Goal: Task Accomplishment & Management: Use online tool/utility

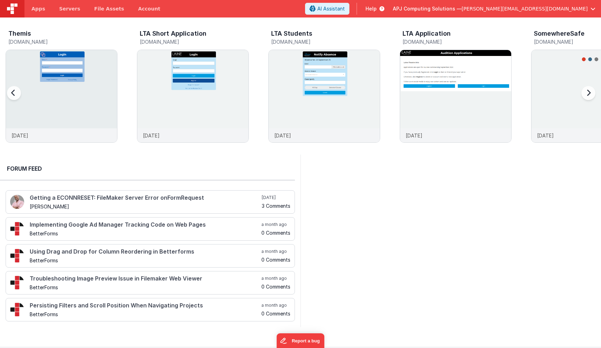
click at [43, 35] on div "Themis" at bounding box center [62, 34] width 109 height 9
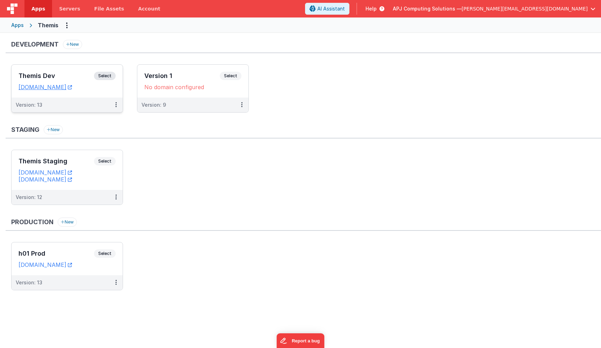
click at [112, 74] on span "Select" at bounding box center [105, 76] width 22 height 8
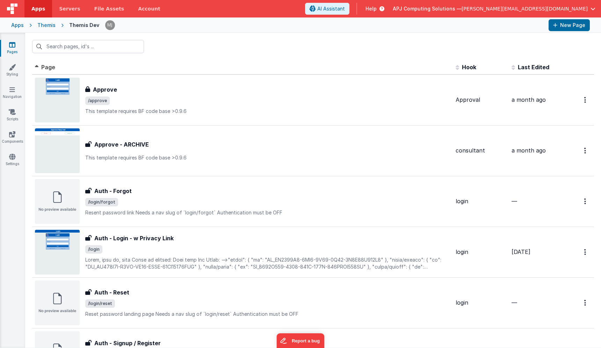
click at [50, 24] on div "Themis" at bounding box center [46, 25] width 18 height 7
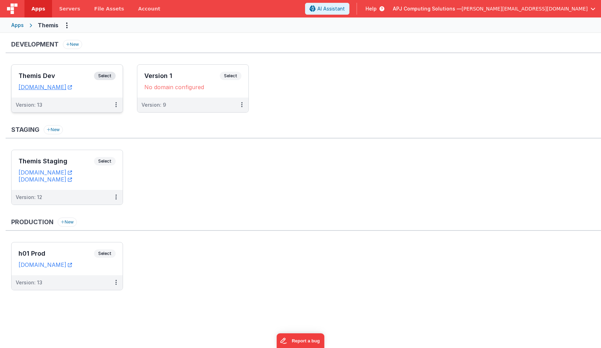
click at [108, 76] on span "Select" at bounding box center [105, 76] width 22 height 8
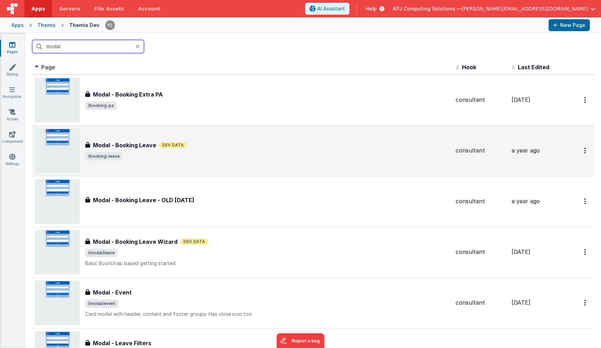
type input "modal"
click at [200, 144] on div "Modal - Booking Leave Dev Data" at bounding box center [267, 145] width 365 height 8
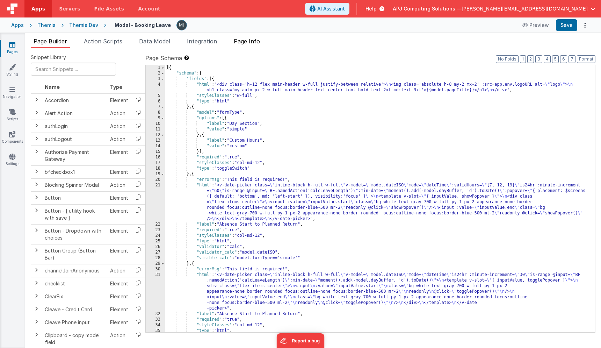
click at [246, 44] on span "Page Info" at bounding box center [247, 41] width 26 height 7
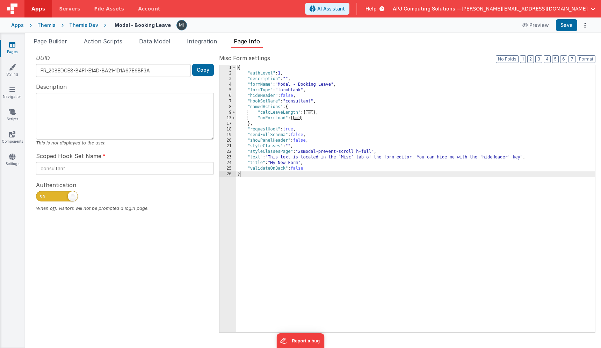
click at [297, 118] on span "..." at bounding box center [297, 118] width 8 height 4
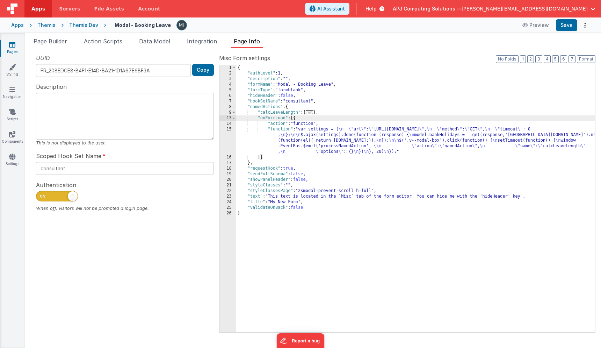
click at [349, 153] on div "{ "authLevel" : 1 , "description" : "" , "formName" : "Modal - Booking Leave" ,…" at bounding box center [415, 204] width 359 height 278
click at [324, 146] on div "{ "authLevel" : 1 , "description" : "" , "formName" : "Modal - Booking Leave" ,…" at bounding box center [415, 204] width 359 height 278
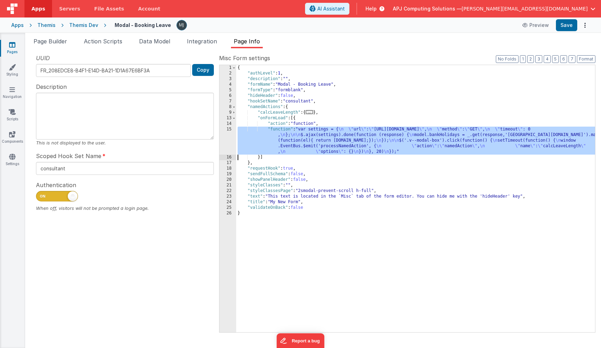
click at [229, 143] on div "15" at bounding box center [227, 140] width 17 height 28
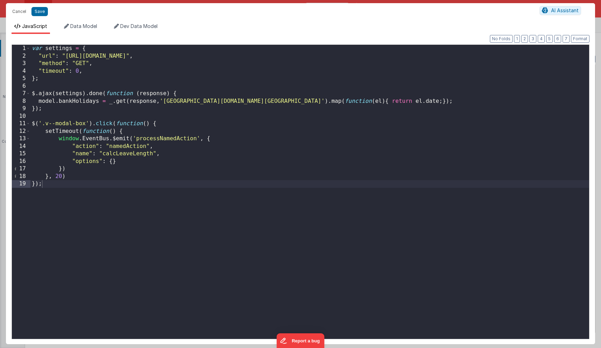
click at [81, 101] on div "var settings = { "url" : "[URL][DOMAIN_NAME]" , "method" : "GET" , "timeout" : …" at bounding box center [309, 199] width 559 height 309
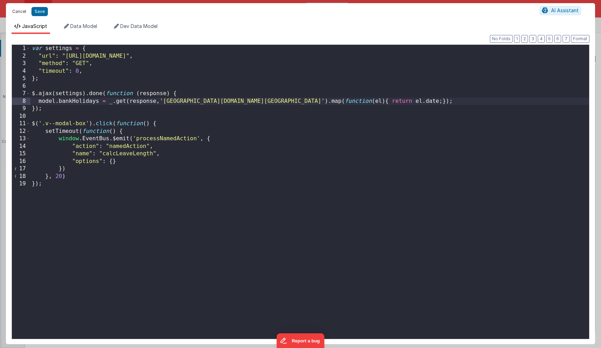
click at [17, 15] on button "Cancel" at bounding box center [19, 12] width 21 height 10
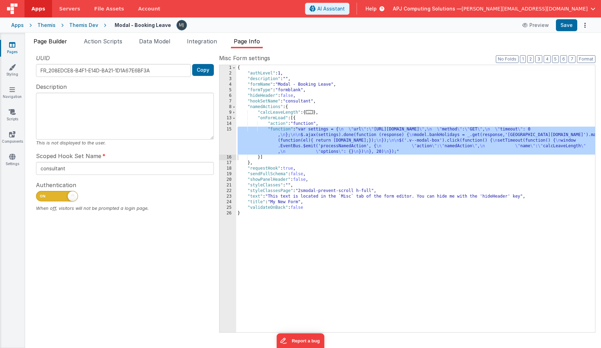
click at [58, 44] on li "Page Builder" at bounding box center [50, 42] width 39 height 11
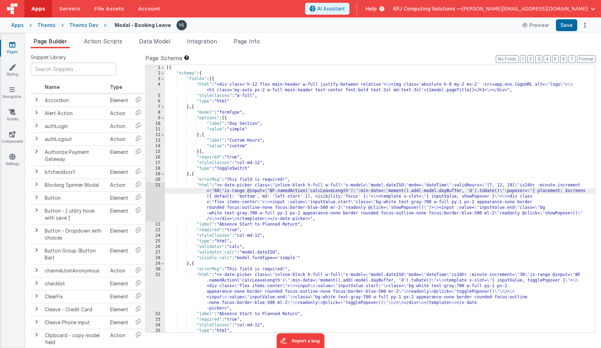
click at [161, 201] on div "21" at bounding box center [155, 201] width 19 height 39
click at [160, 201] on div "21" at bounding box center [155, 201] width 19 height 39
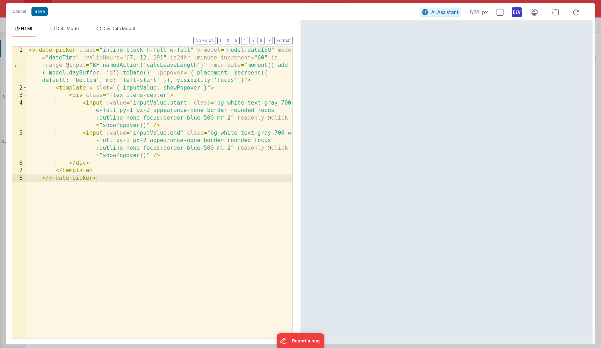
click at [169, 92] on div "< v-date-picker class = "inline-block h-full w-full" v-model = "model.dateISO" …" at bounding box center [159, 214] width 265 height 337
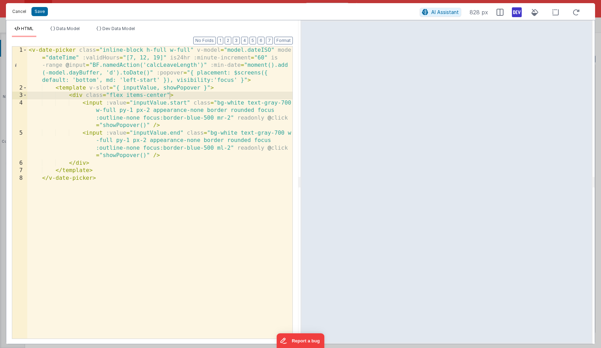
click at [19, 14] on button "Cancel" at bounding box center [19, 12] width 21 height 10
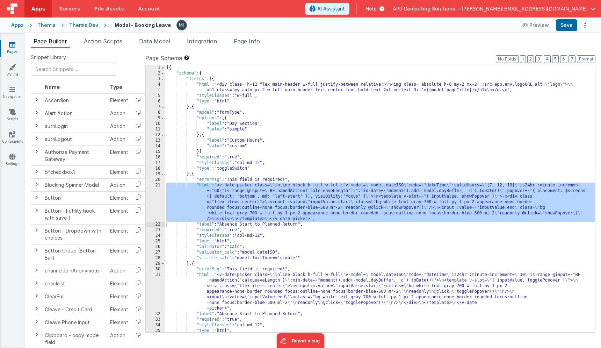
click at [245, 160] on div "[{ "schema" : { "fields" : [{ "html" : "<div class='h-12 flex main-header w-ful…" at bounding box center [380, 204] width 430 height 278
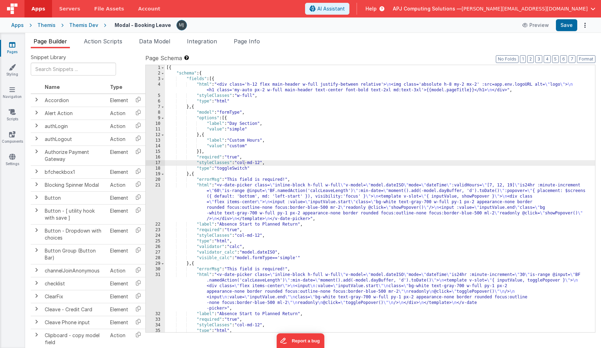
click at [85, 27] on div "Themis Dev" at bounding box center [83, 25] width 29 height 7
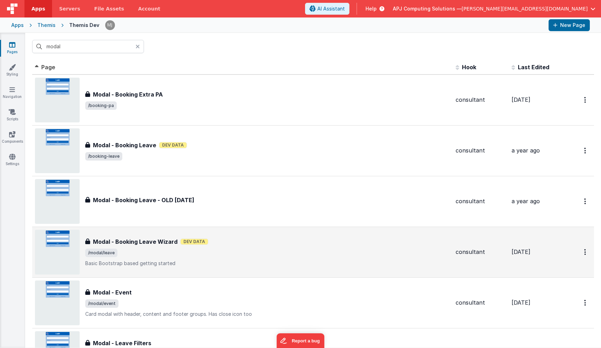
click at [144, 263] on p "Basic Bootstrap based getting started" at bounding box center [267, 263] width 365 height 7
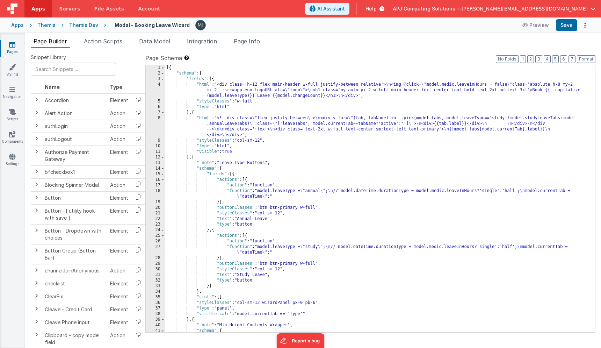
click at [259, 36] on div "Page Builder Action Scripts Data Model Integration Page Info Snippet Library Na…" at bounding box center [313, 190] width 576 height 315
click at [259, 38] on span "Page Info" at bounding box center [247, 41] width 26 height 7
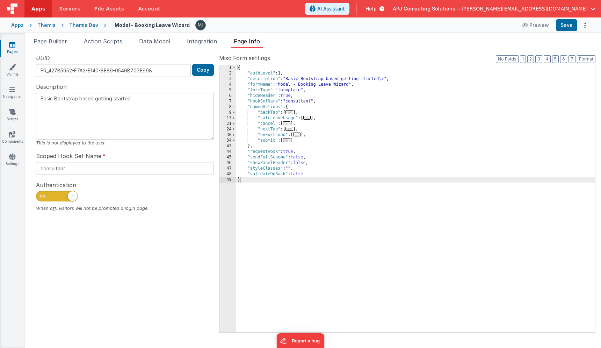
click at [298, 136] on span "..." at bounding box center [297, 134] width 8 height 4
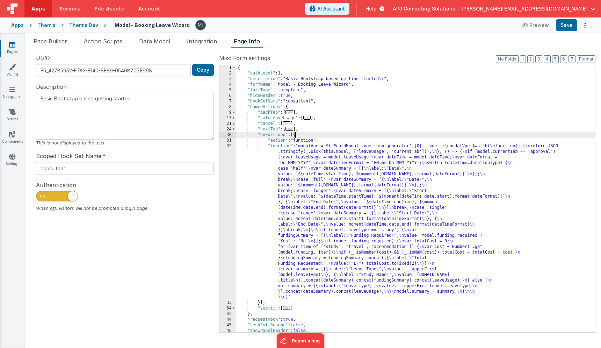
click at [370, 190] on div "{ "authLevel" : 1 , "description" : "Basic Bootstrap based getting started \r "…" at bounding box center [415, 204] width 359 height 278
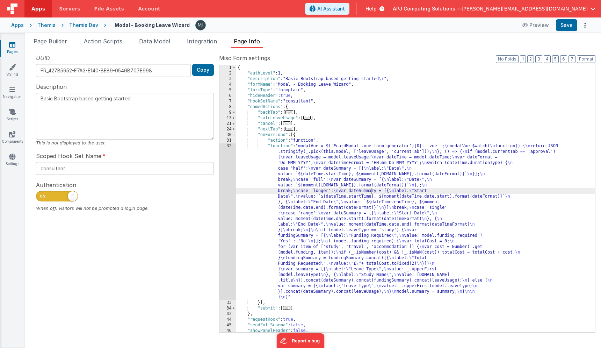
click at [223, 217] on div "32" at bounding box center [227, 221] width 17 height 156
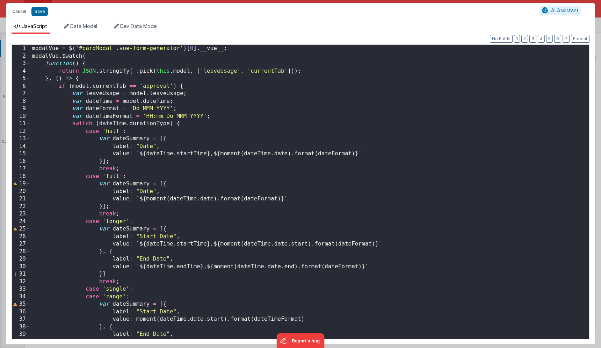
click at [17, 13] on button "Cancel" at bounding box center [19, 12] width 21 height 10
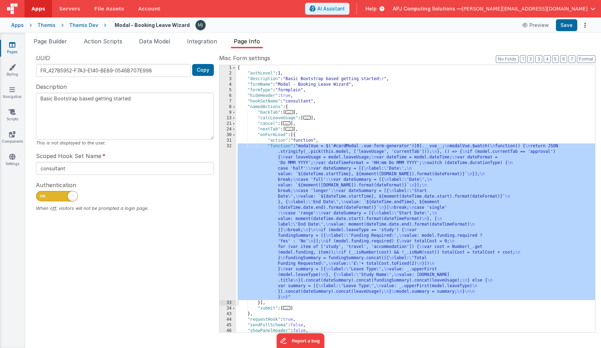
click at [269, 204] on div "{ "authLevel" : 1 , "description" : "Basic Bootstrap based getting started \r "…" at bounding box center [415, 204] width 359 height 278
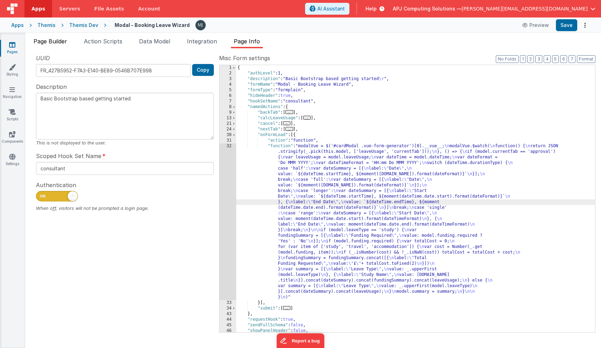
click at [49, 39] on span "Page Builder" at bounding box center [51, 41] width 34 height 7
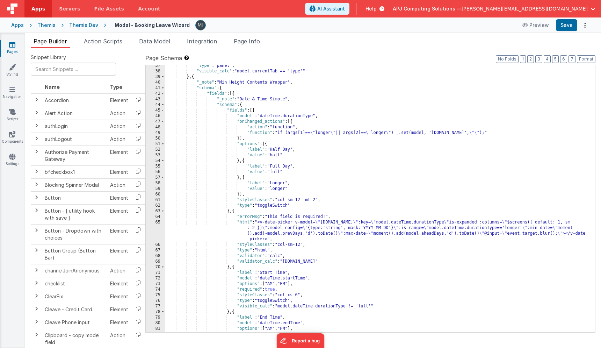
scroll to position [254, 0]
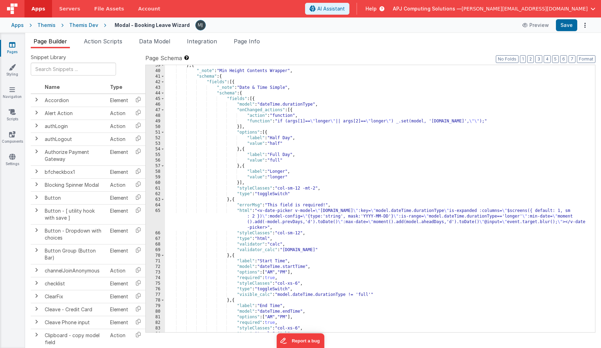
click at [309, 220] on div "} , { "_note" : "Min Height Contents Wrapper" , "schema" : { "fields" : [{ "_no…" at bounding box center [380, 202] width 430 height 278
click at [153, 219] on div "65" at bounding box center [155, 219] width 19 height 22
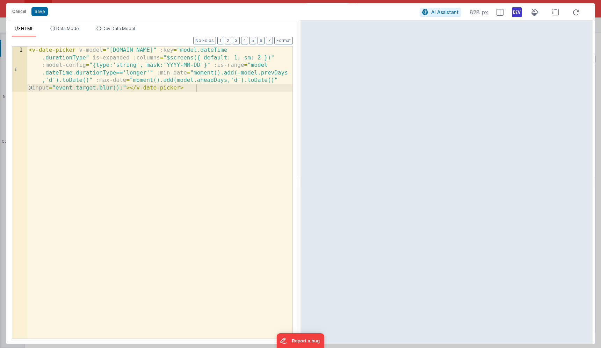
click at [19, 12] on button "Cancel" at bounding box center [19, 12] width 21 height 10
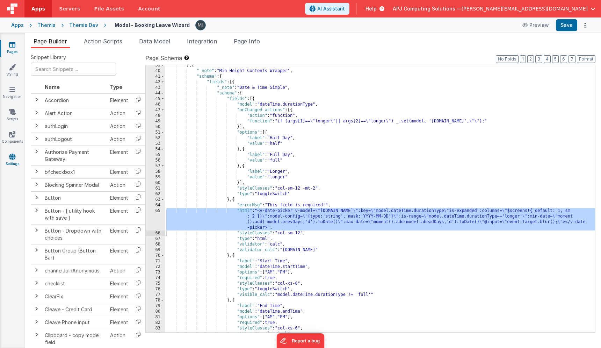
click at [15, 158] on link "Settings" at bounding box center [12, 160] width 25 height 14
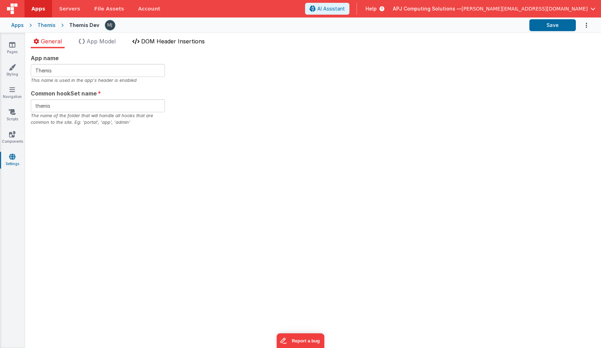
click at [160, 41] on span "DOM Header Insertions" at bounding box center [173, 41] width 64 height 7
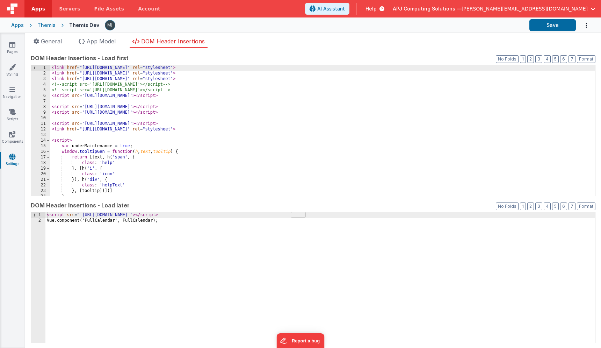
click at [156, 146] on div "< link href = "[URL][DOMAIN_NAME]" rel = "stylesheet" > < link href = "[URL][DO…" at bounding box center [322, 136] width 545 height 142
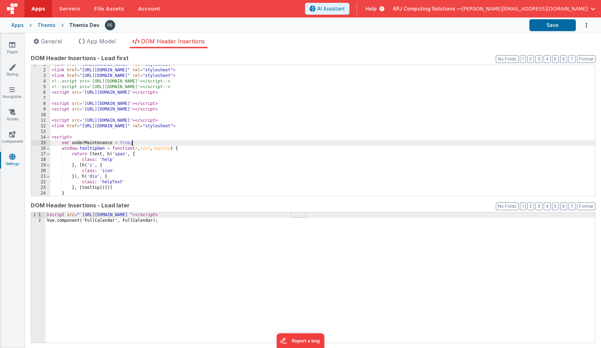
scroll to position [15, 0]
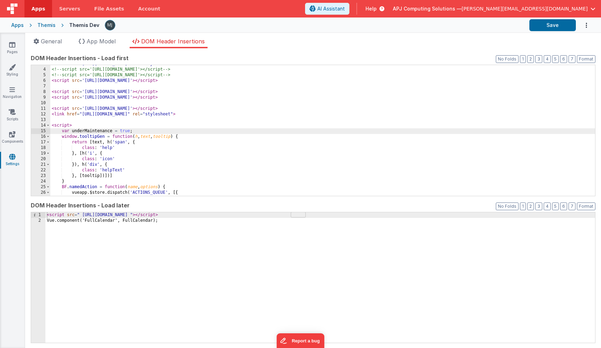
click at [224, 116] on div "< link href = "[URL][DOMAIN_NAME]" rel = "stylesheet" > <!-- script src='[URL][…" at bounding box center [322, 132] width 545 height 142
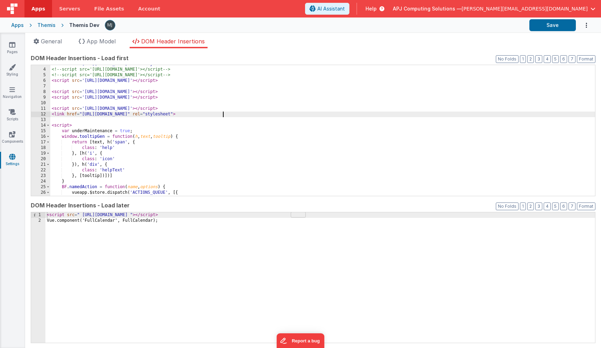
click at [224, 116] on div "< link href = "[URL][DOMAIN_NAME]" rel = "stylesheet" > <!-- script src='[URL][…" at bounding box center [322, 132] width 545 height 142
click at [203, 108] on div "< link href = "[URL][DOMAIN_NAME]" rel = "stylesheet" > <!-- script src='[URL][…" at bounding box center [322, 132] width 545 height 142
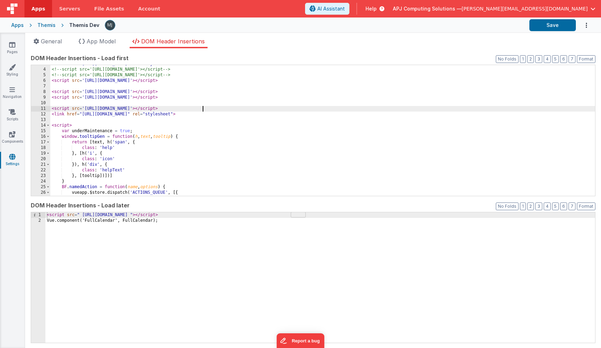
click at [203, 108] on div "< link href = "[URL][DOMAIN_NAME]" rel = "stylesheet" > <!-- script src='[URL][…" at bounding box center [322, 132] width 545 height 142
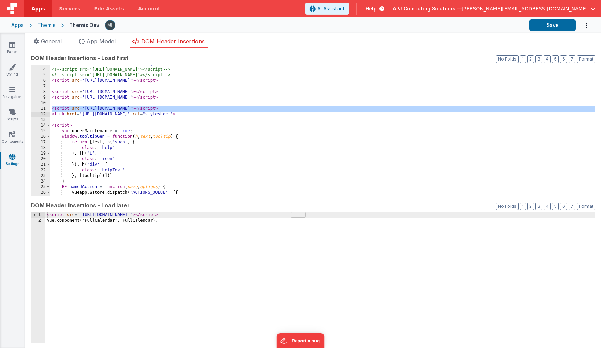
click at [203, 108] on div "< link href = "[URL][DOMAIN_NAME]" rel = "stylesheet" > <!-- script src='[URL][…" at bounding box center [322, 132] width 545 height 142
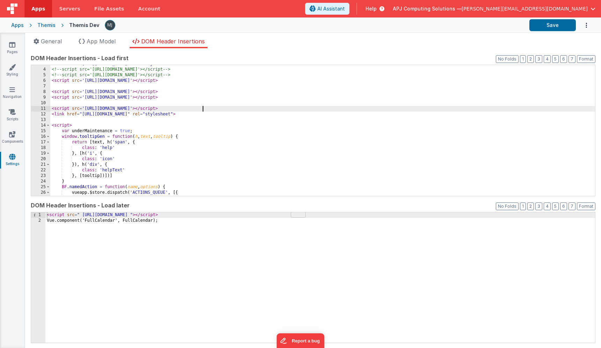
click at [203, 108] on div "< link href = "[URL][DOMAIN_NAME]" rel = "stylesheet" > <!-- script src='[URL][…" at bounding box center [322, 132] width 545 height 142
click at [232, 151] on div "< link href = "[URL][DOMAIN_NAME]" rel = "stylesheet" > <!-- script src='[URL][…" at bounding box center [322, 132] width 545 height 142
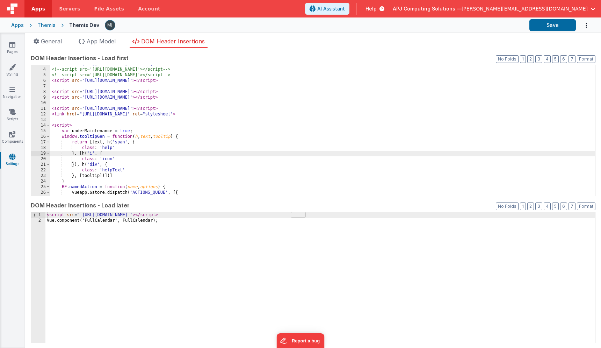
click at [178, 92] on div "< link href = "[URL][DOMAIN_NAME]" rel = "stylesheet" > <!-- script src='[URL][…" at bounding box center [322, 132] width 545 height 142
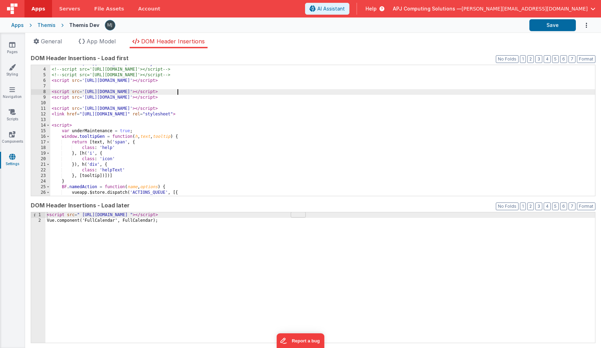
click at [178, 92] on div "< link href = "[URL][DOMAIN_NAME]" rel = "stylesheet" > <!-- script src='[URL][…" at bounding box center [322, 132] width 545 height 142
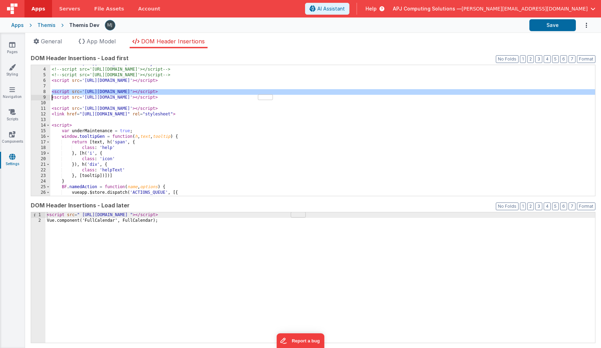
click at [178, 92] on div "< link href = "[URL][DOMAIN_NAME]" rel = "stylesheet" > <!-- script src='[URL][…" at bounding box center [322, 132] width 545 height 142
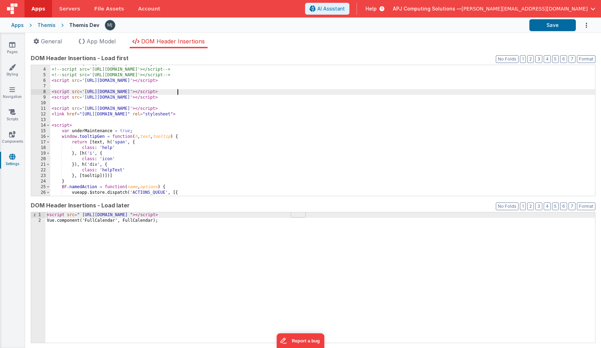
click at [165, 103] on div "< link href = "[URL][DOMAIN_NAME]" rel = "stylesheet" > <!-- script src='[URL][…" at bounding box center [322, 132] width 545 height 142
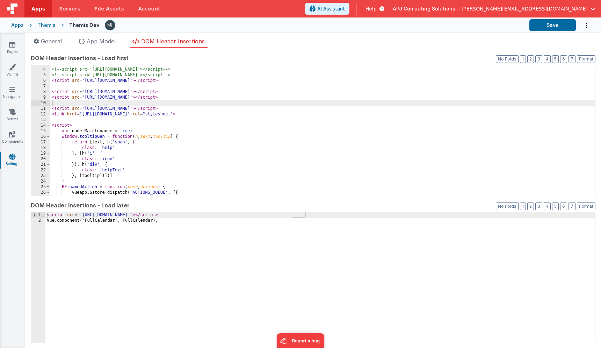
click at [165, 103] on div "< link href = "[URL][DOMAIN_NAME]" rel = "stylesheet" > <!-- script src='[URL][…" at bounding box center [322, 132] width 545 height 142
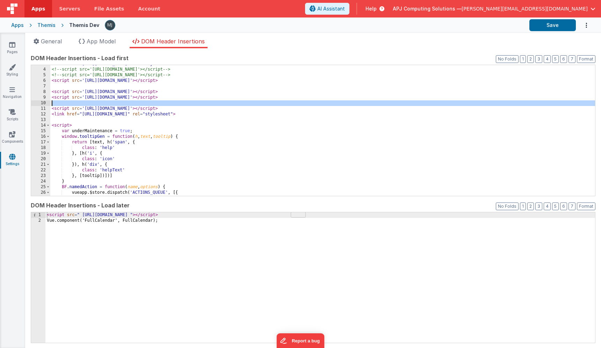
click at [158, 111] on div "< link href = "[URL][DOMAIN_NAME]" rel = "stylesheet" > <!-- script src='[URL][…" at bounding box center [322, 132] width 545 height 142
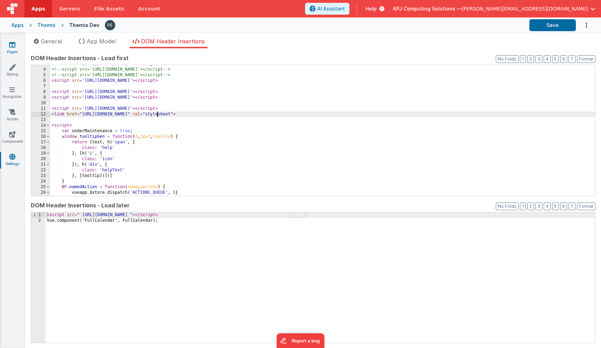
click at [12, 51] on link "Pages" at bounding box center [12, 48] width 25 height 14
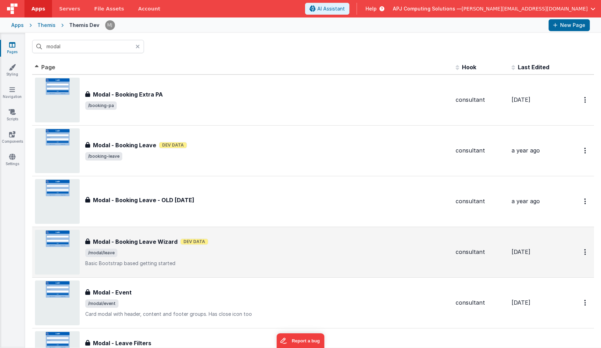
click at [153, 259] on div "Modal - Booking Leave Wizard Modal - Booking Leave Wizard Dev Data /modal/leave…" at bounding box center [267, 251] width 365 height 29
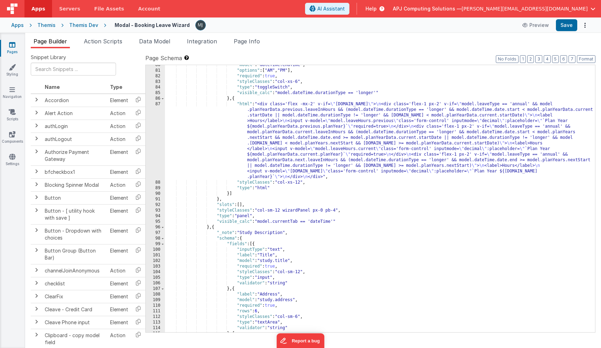
scroll to position [500, 0]
click at [282, 138] on div ""model" : "dateTime.endTime" , "options" : [ "AM" , "PM" ] , "required" : true …" at bounding box center [380, 201] width 430 height 278
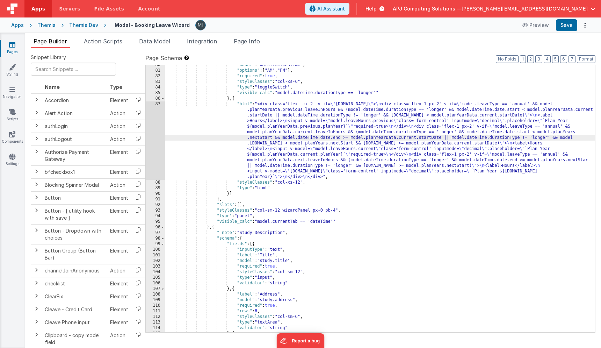
click at [149, 162] on div "87" at bounding box center [155, 140] width 19 height 78
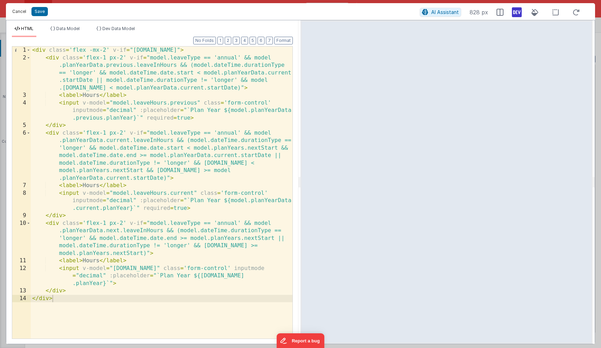
click at [21, 10] on button "Cancel" at bounding box center [19, 12] width 21 height 10
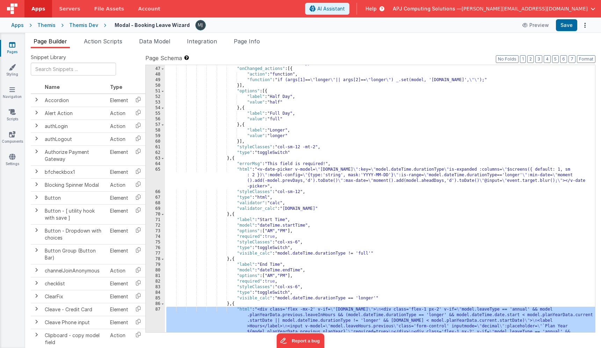
scroll to position [295, 0]
click at [374, 185] on div ""model" : "dateTime.durationType" , "onChanged_actions" : [{ "action" : "functi…" at bounding box center [380, 235] width 430 height 351
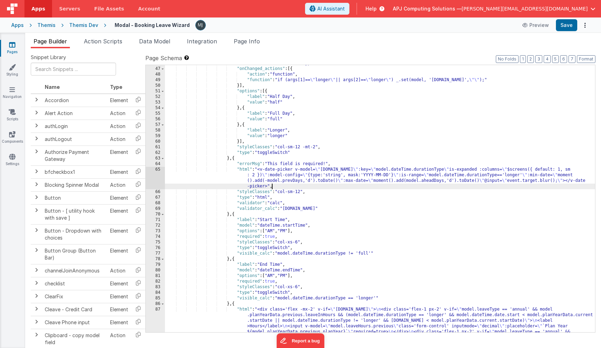
click at [327, 186] on div ""model" : "dateTime.durationType" , "onChanged_actions" : [{ "action" : "functi…" at bounding box center [380, 235] width 430 height 351
click at [160, 175] on div "65" at bounding box center [155, 178] width 19 height 22
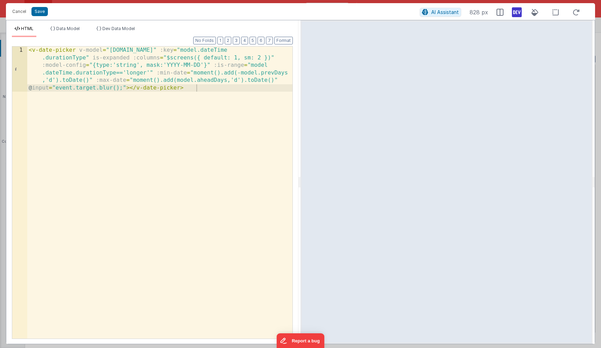
click at [144, 67] on div "< v-date-picker v-model = "[DOMAIN_NAME]" :key = "model.dateTime .durationType"…" at bounding box center [159, 237] width 265 height 382
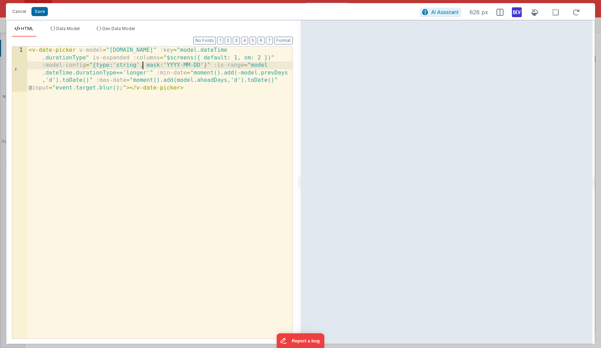
click at [177, 57] on div "< v-date-picker v-model = "[DOMAIN_NAME]" :key = "model.dateTime .durationType"…" at bounding box center [159, 237] width 265 height 382
click at [250, 57] on div "< v-date-picker v-model = "[DOMAIN_NAME]" :key = "model.dateTime .durationType"…" at bounding box center [159, 237] width 265 height 382
click at [133, 58] on div "< v-date-picker v-model = "[DOMAIN_NAME]" :key = "model.dateTime .durationType"…" at bounding box center [159, 237] width 265 height 382
click at [592, 30] on div at bounding box center [593, 181] width 2 height 323
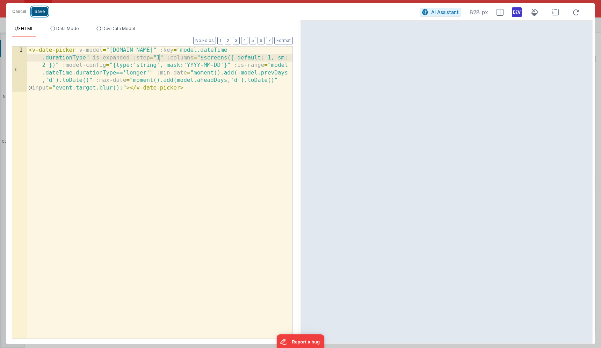
click at [39, 14] on button "Save" at bounding box center [39, 11] width 16 height 9
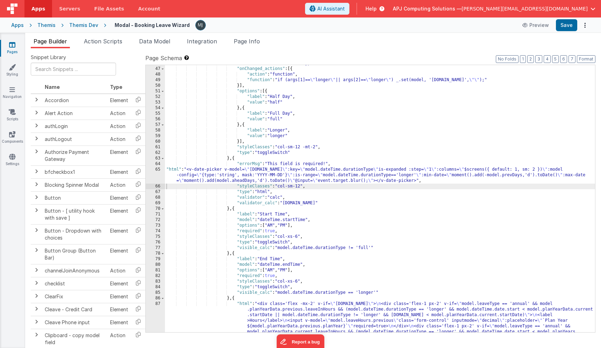
click at [267, 186] on div ""model" : "dateTime.durationType" , "onChanged_actions" : [{ "action" : "functi…" at bounding box center [380, 235] width 430 height 351
click at [589, 60] on button "Format" at bounding box center [586, 59] width 19 height 8
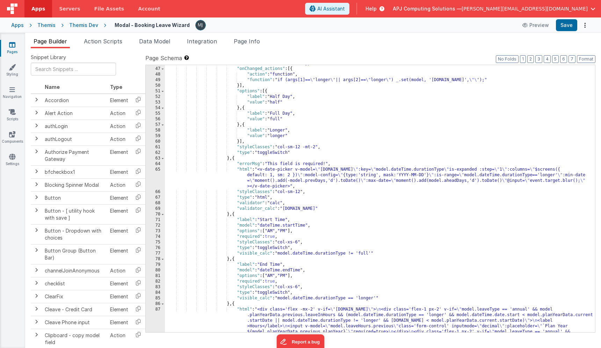
click at [388, 177] on div ""model" : "dateTime.durationType" , "onChanged_actions" : [{ "action" : "functi…" at bounding box center [380, 235] width 430 height 351
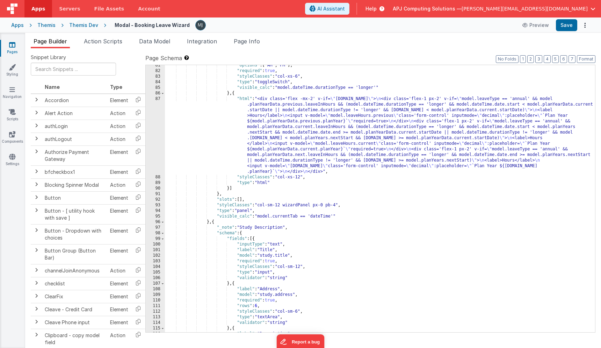
scroll to position [493, 0]
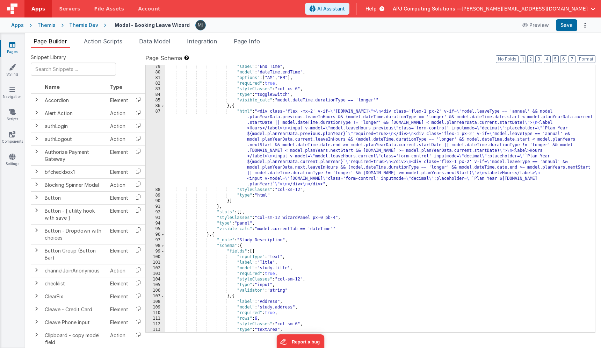
click at [355, 174] on div ""label" : "End Time" , "model" : "dateTime.endTime" , "options" : [ "AM" , "PM"…" at bounding box center [380, 203] width 430 height 278
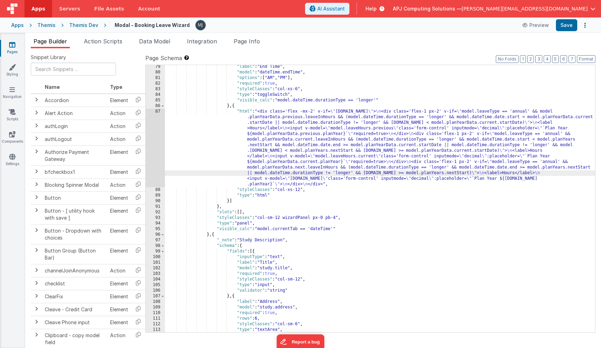
click at [156, 138] on div "87" at bounding box center [155, 148] width 19 height 78
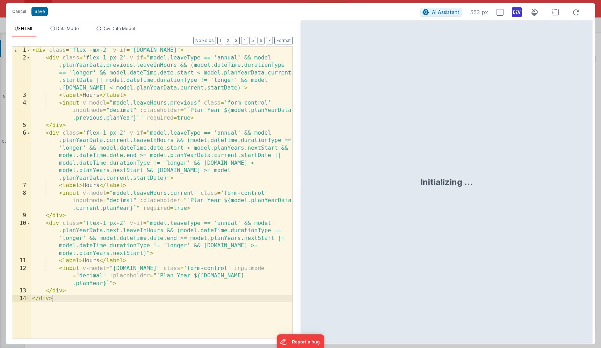
click at [17, 12] on button "Cancel" at bounding box center [19, 12] width 21 height 10
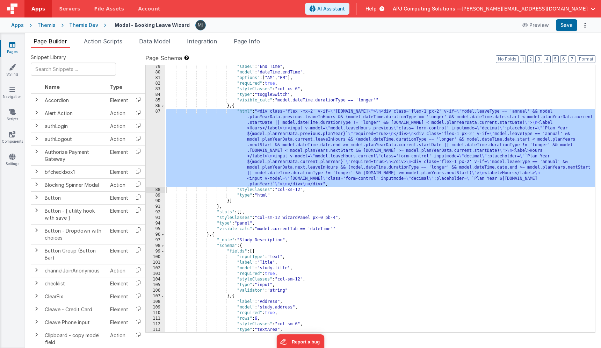
click at [300, 222] on div ""label" : "End Time" , "model" : "dateTime.endTime" , "options" : [ "AM" , "PM"…" at bounding box center [380, 203] width 430 height 278
